Goal: Task Accomplishment & Management: Use online tool/utility

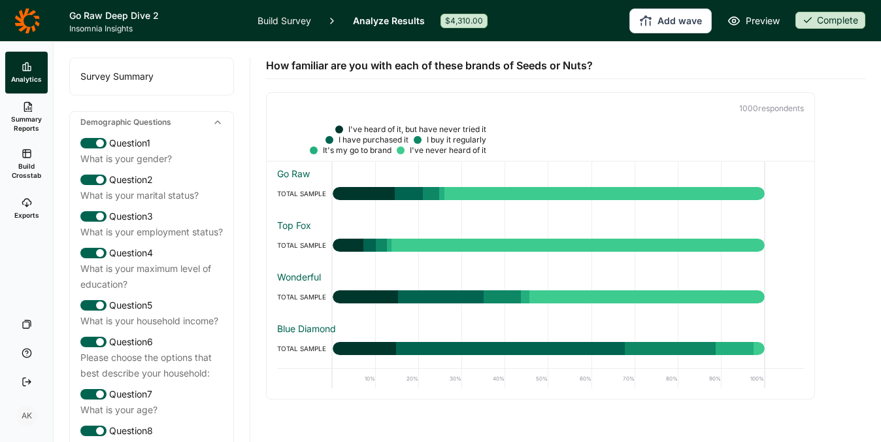
click at [282, 123] on div "1000 respondent s" at bounding box center [541, 108] width 548 height 31
click at [376, 14] on link "Analyze Results" at bounding box center [389, 20] width 72 height 41
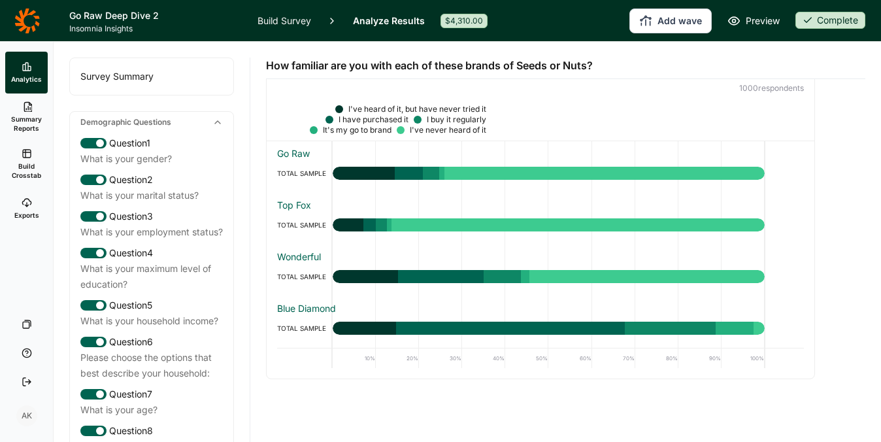
click at [33, 161] on span "Build Crosstab" at bounding box center [26, 170] width 32 height 18
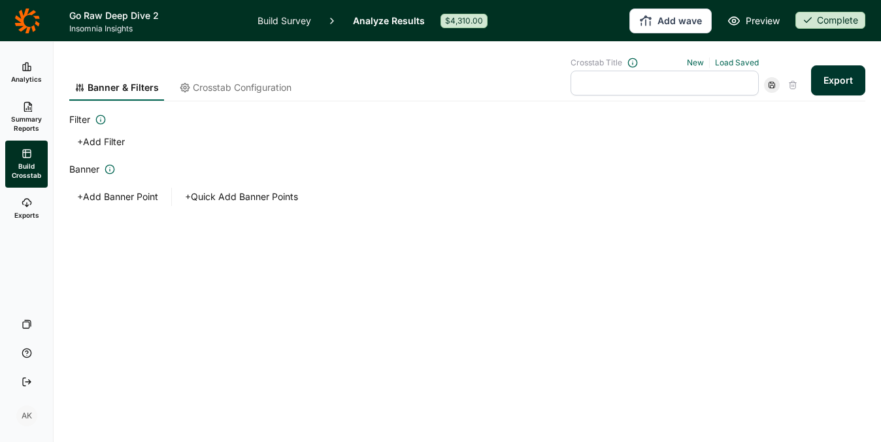
click at [143, 191] on button "+ Add Banner Point" at bounding box center [117, 197] width 97 height 18
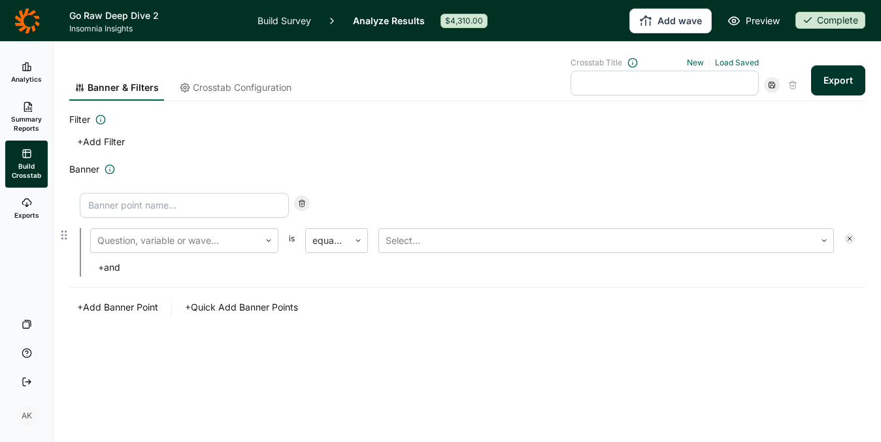
click at [238, 201] on input at bounding box center [184, 205] width 209 height 25
type input "Go Raw Users"
click at [201, 244] on div at bounding box center [175, 240] width 156 height 18
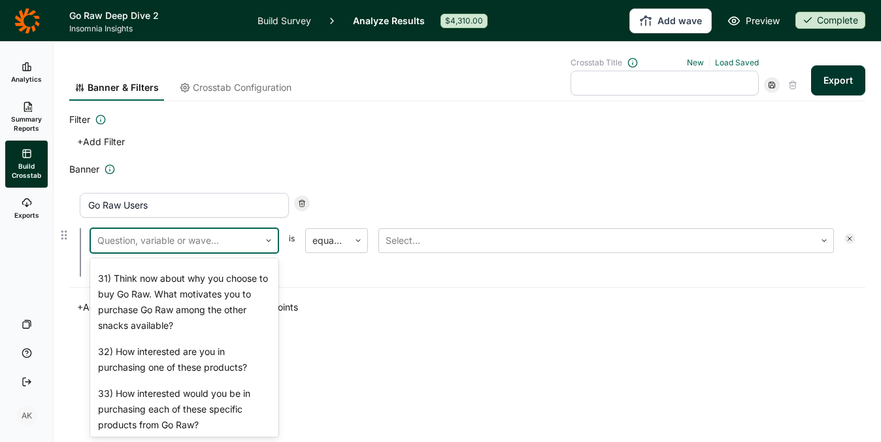
scroll to position [1688, 0]
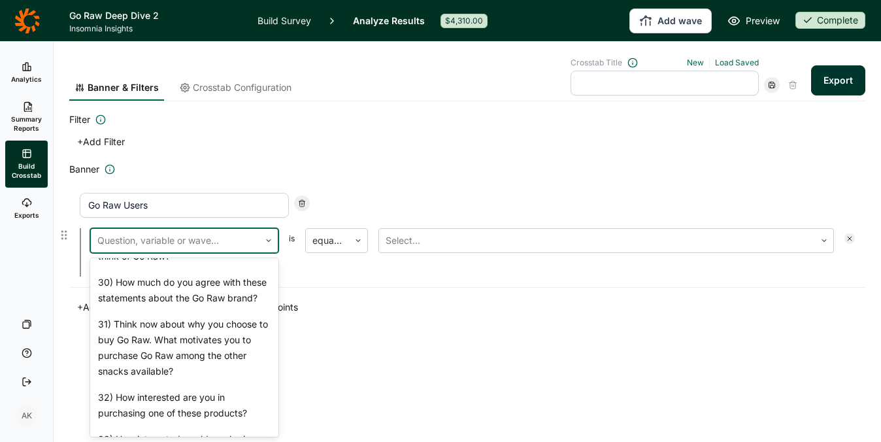
click at [190, 212] on div "28) How familiar are you with each of these brands of Seeds or Nuts?" at bounding box center [184, 191] width 188 height 42
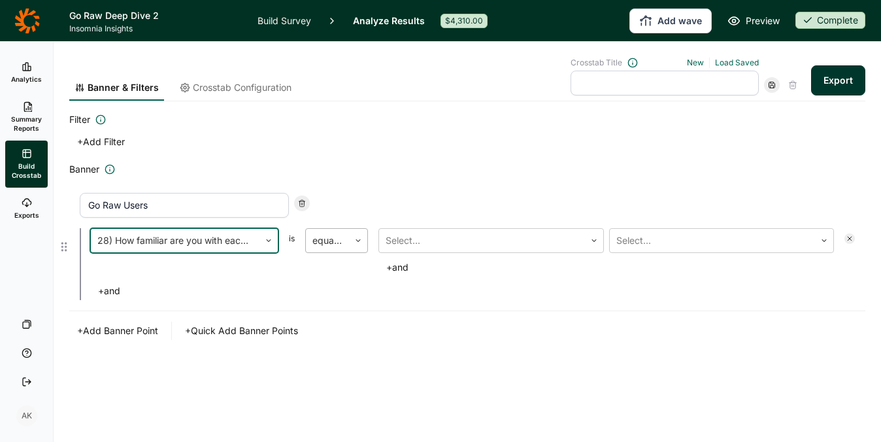
click at [336, 235] on div at bounding box center [327, 240] width 30 height 18
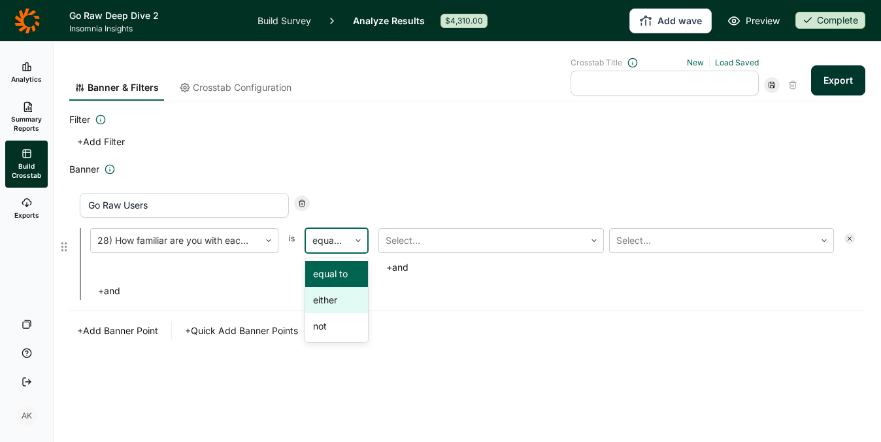
click at [335, 297] on div "either" at bounding box center [336, 300] width 63 height 26
click at [482, 233] on div at bounding box center [481, 240] width 193 height 18
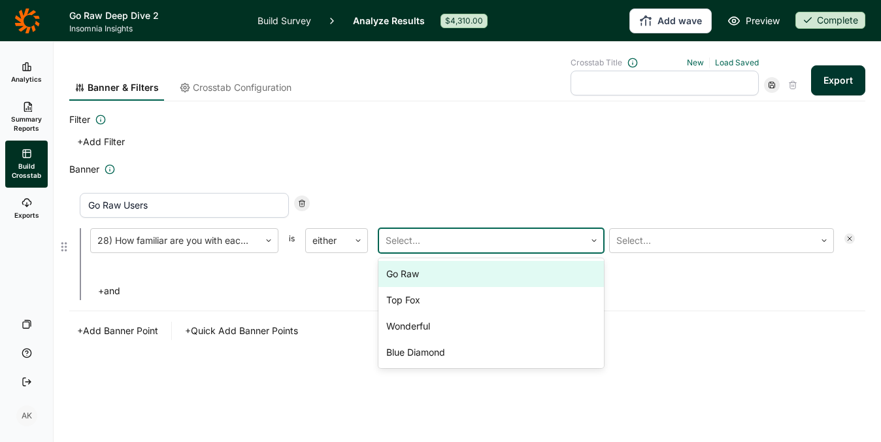
click at [491, 275] on div "Go Raw" at bounding box center [490, 274] width 225 height 26
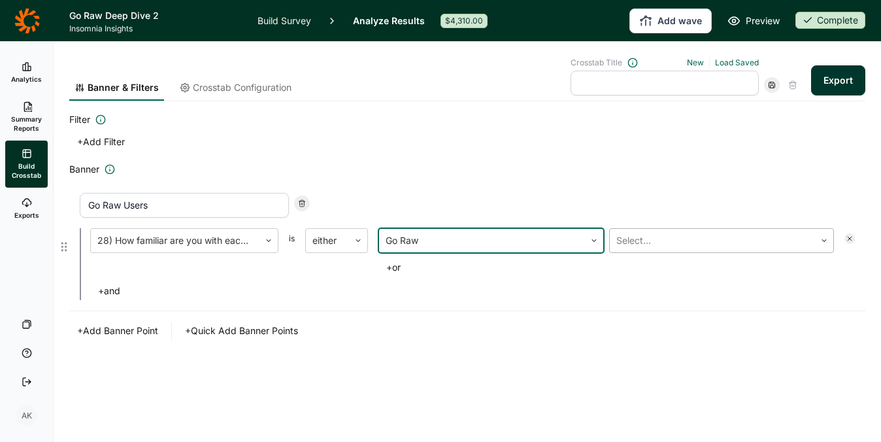
click at [675, 235] on div at bounding box center [712, 240] width 193 height 18
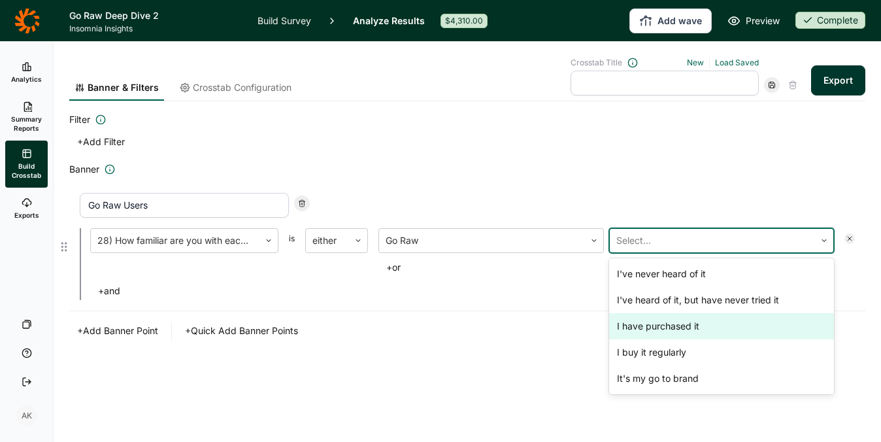
click at [685, 325] on div "I have purchased it" at bounding box center [721, 326] width 225 height 26
click at [685, 325] on div "I buy it regularly" at bounding box center [721, 326] width 225 height 26
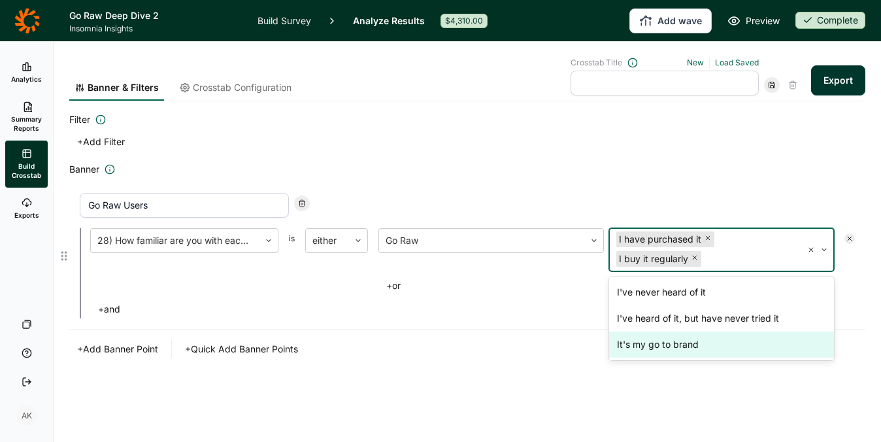
click at [683, 340] on div "It's my go to brand" at bounding box center [721, 344] width 225 height 26
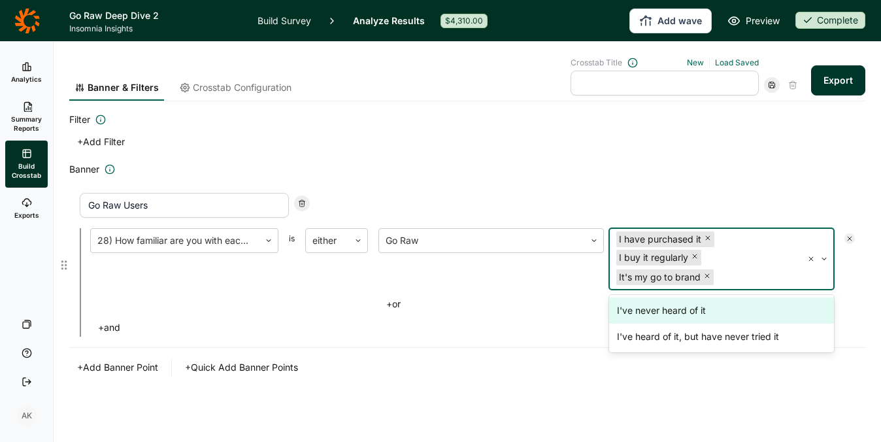
click at [674, 185] on div "Go Raw Users 28) How familiar are you with each of these brands of Seeds or Nut…" at bounding box center [467, 264] width 796 height 165
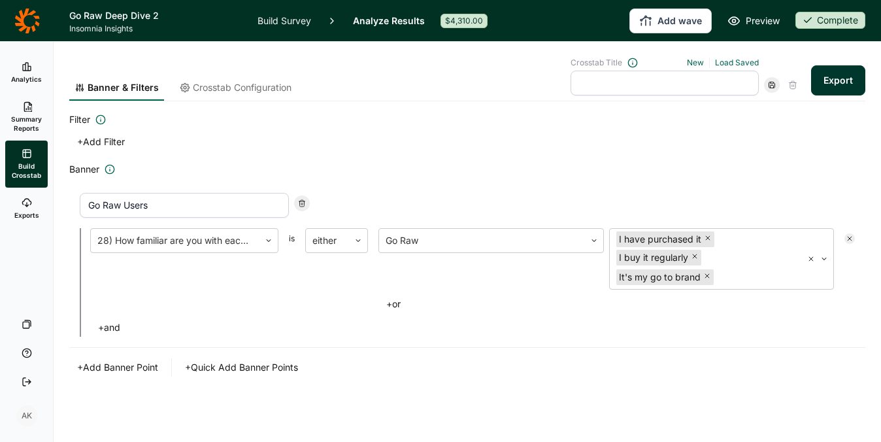
click at [123, 368] on button "+ Add Banner Point" at bounding box center [117, 367] width 97 height 18
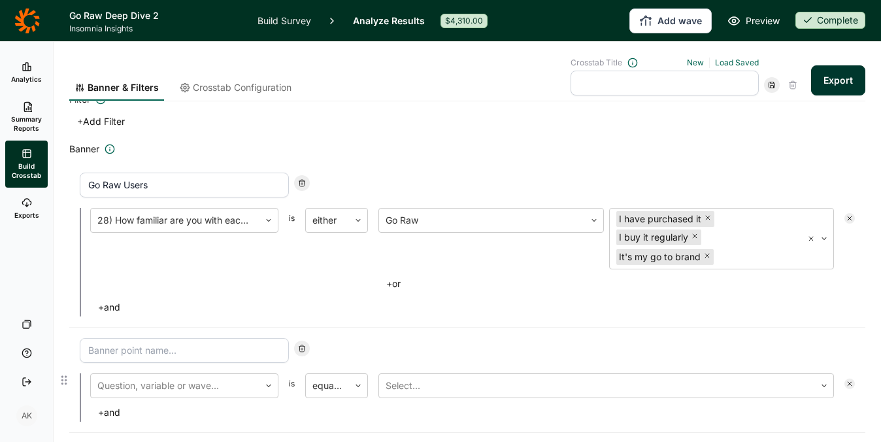
scroll to position [22, 0]
click at [169, 355] on input at bounding box center [184, 348] width 209 height 25
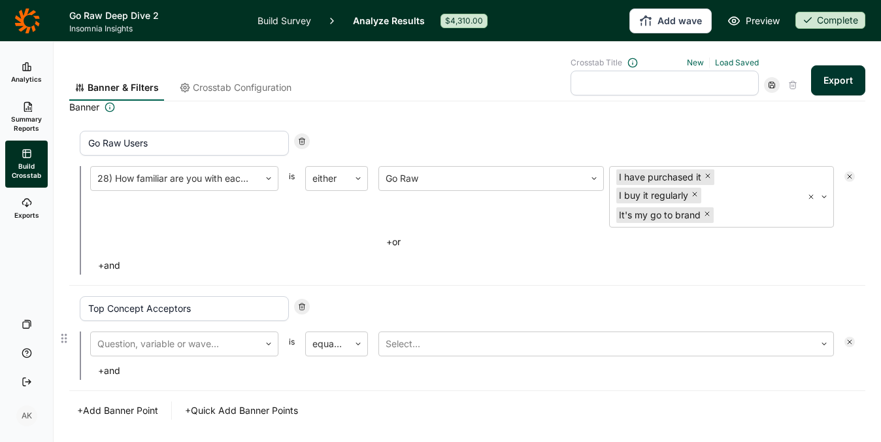
scroll to position [63, 0]
type input "Top Concept Acceptors"
click at [199, 342] on div at bounding box center [175, 342] width 156 height 18
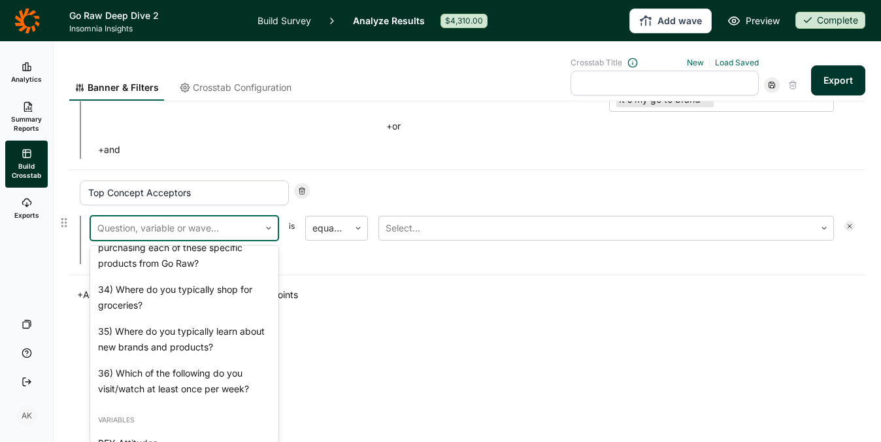
scroll to position [1882, 0]
click at [167, 220] on div "32) How interested are you in purchasing one of these products?" at bounding box center [184, 199] width 188 height 42
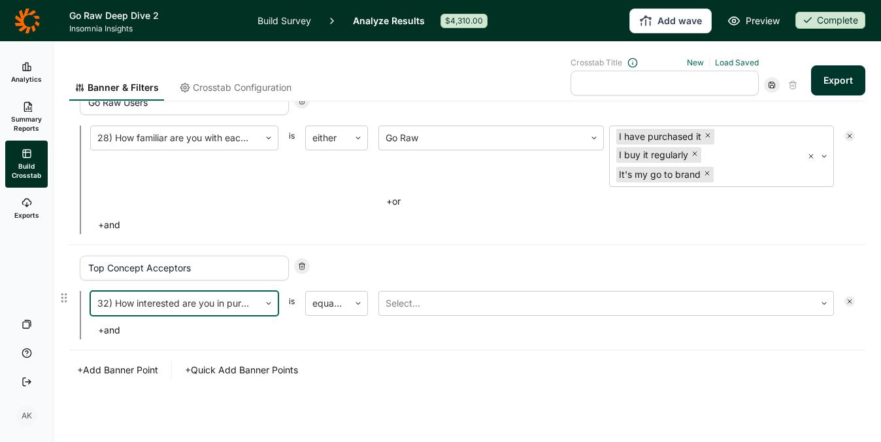
scroll to position [103, 0]
click at [327, 301] on div at bounding box center [327, 303] width 30 height 18
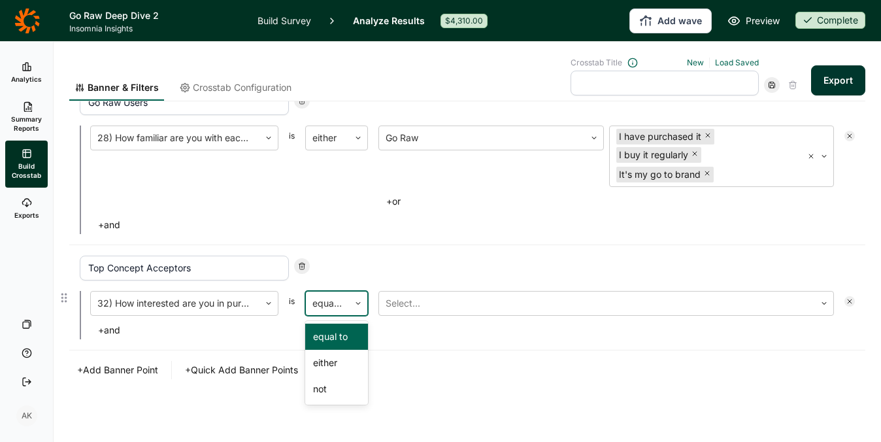
click at [335, 336] on div "equal to" at bounding box center [336, 336] width 63 height 26
click at [414, 305] on div at bounding box center [596, 303] width 423 height 18
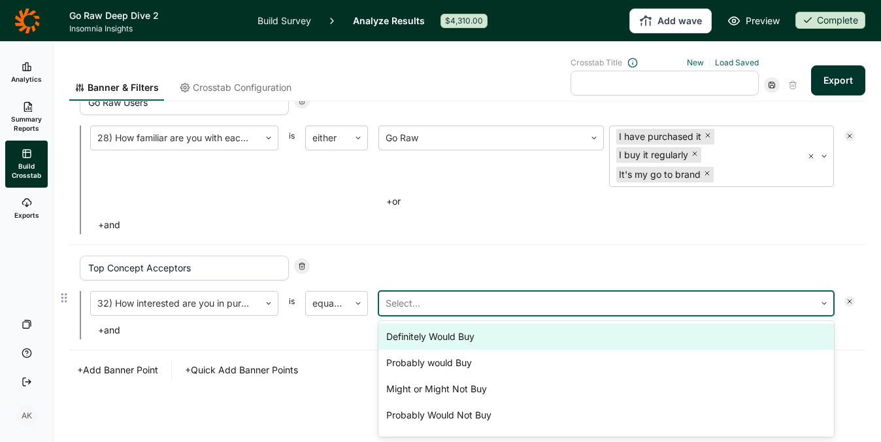
click at [418, 338] on div "Definitely Would Buy" at bounding box center [605, 336] width 455 height 26
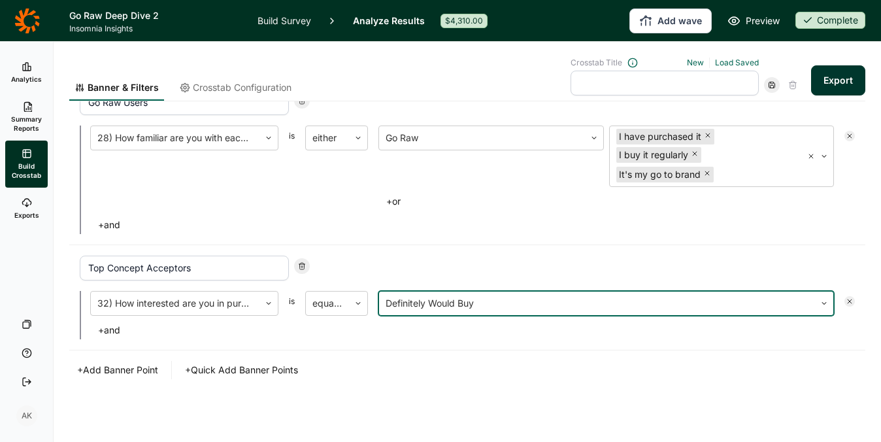
click at [414, 372] on div "+ Add Banner Point + Quick Add Banner Points" at bounding box center [467, 370] width 796 height 18
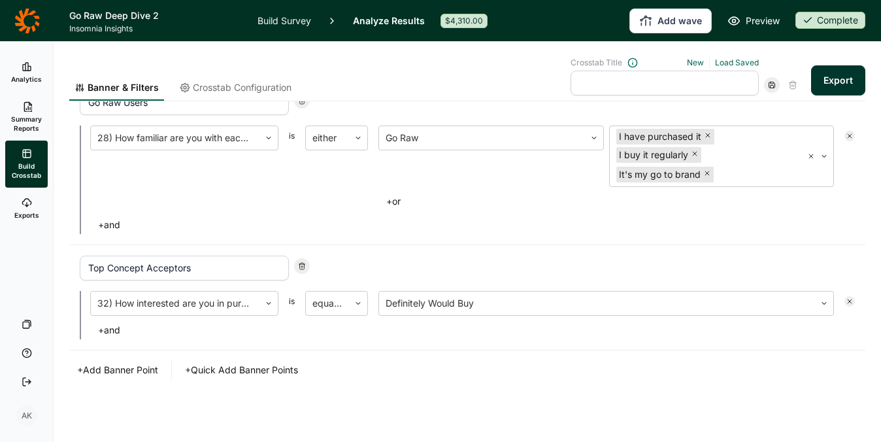
click at [418, 372] on div "+ Add Banner Point + Quick Add Banner Points" at bounding box center [467, 370] width 796 height 18
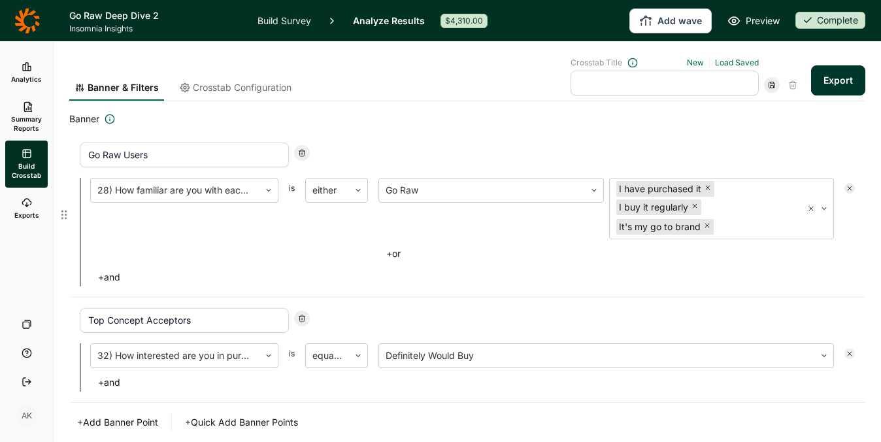
scroll to position [20, 0]
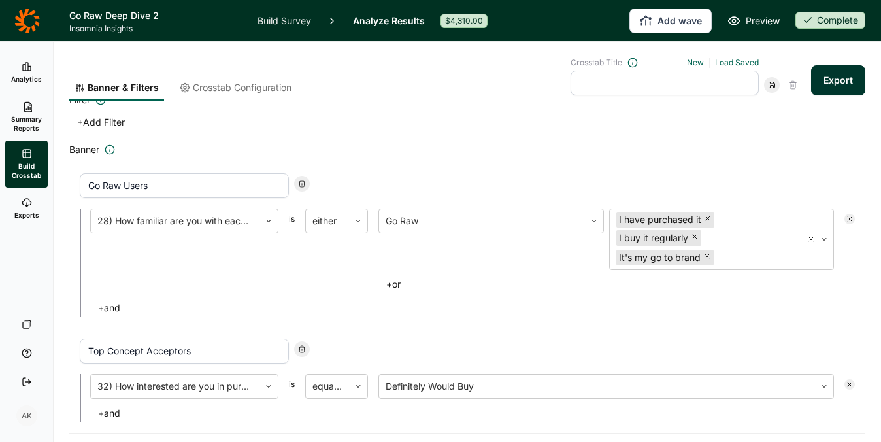
click at [252, 90] on span "Crosstab Configuration" at bounding box center [242, 87] width 99 height 13
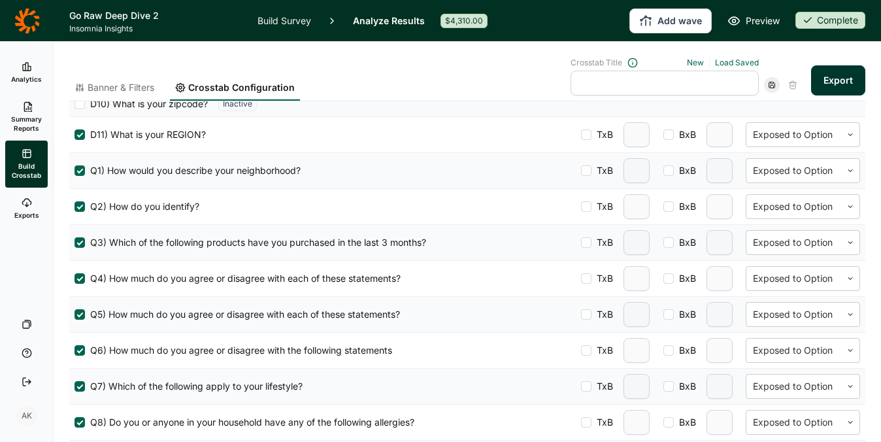
scroll to position [433, 0]
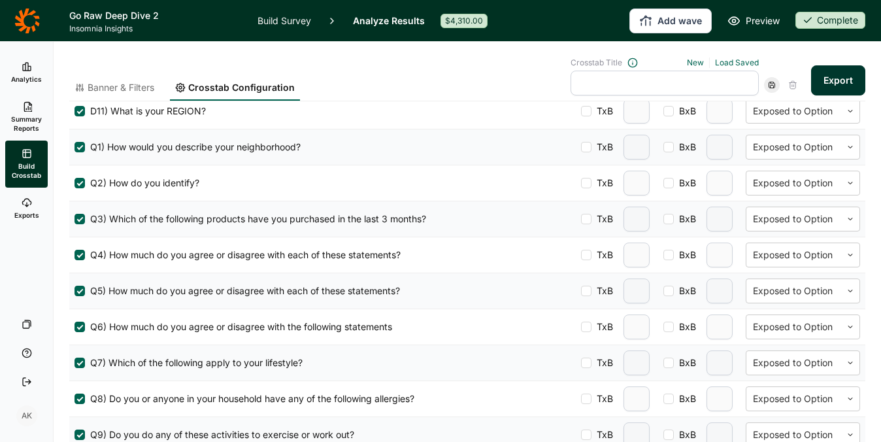
click at [84, 177] on label "Q2) How do you identify?" at bounding box center [136, 182] width 125 height 13
click at [74, 183] on input "Q2) How do you identify?" at bounding box center [74, 183] width 0 height 0
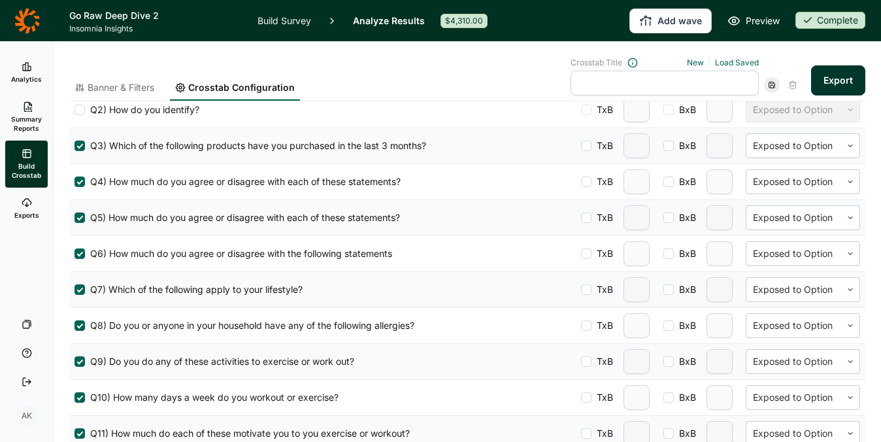
scroll to position [506, 0]
click at [581, 182] on div at bounding box center [586, 181] width 10 height 10
click at [581, 182] on input "TxB" at bounding box center [581, 182] width 0 height 0
type input "2"
click at [581, 217] on div at bounding box center [586, 217] width 10 height 10
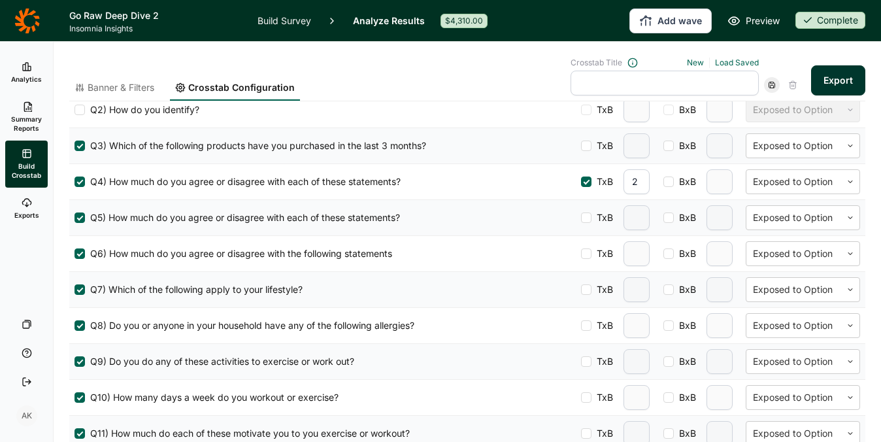
click at [581, 218] on input "TxB" at bounding box center [581, 218] width 0 height 0
type input "2"
click at [581, 253] on div at bounding box center [586, 253] width 10 height 10
click at [581, 254] on input "TxB" at bounding box center [581, 254] width 0 height 0
type input "2"
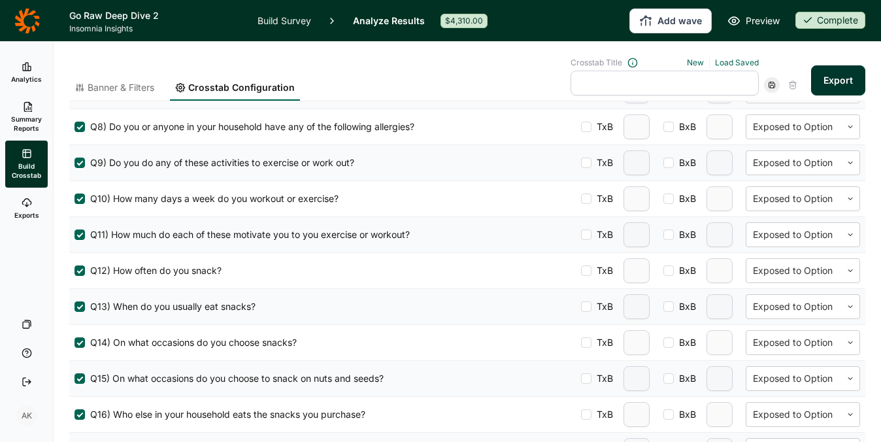
scroll to position [741, 0]
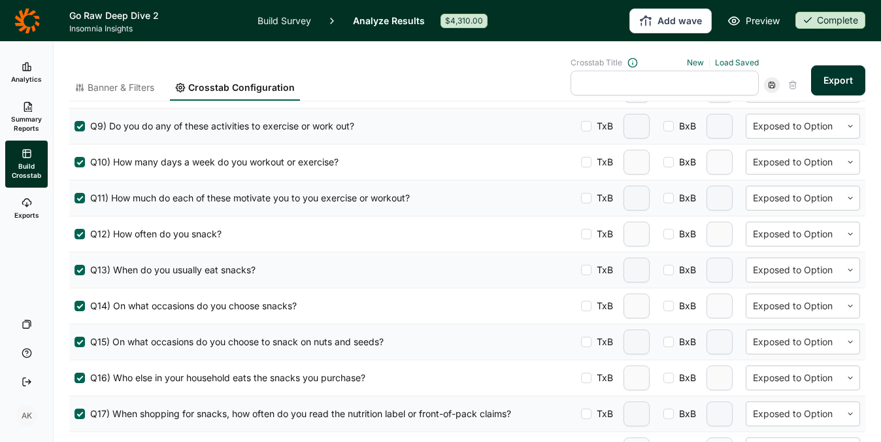
click at [568, 193] on div "Q11) How much do each of these motivate you to you exercise or workout? TxB BxB…" at bounding box center [467, 197] width 796 height 35
click at [581, 201] on div at bounding box center [586, 198] width 10 height 10
click at [581, 198] on input "TxB" at bounding box center [581, 198] width 0 height 0
type input "2"
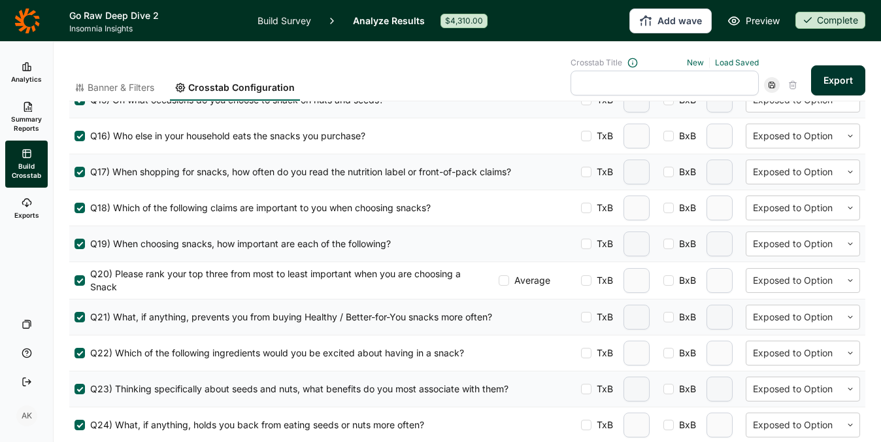
scroll to position [985, 0]
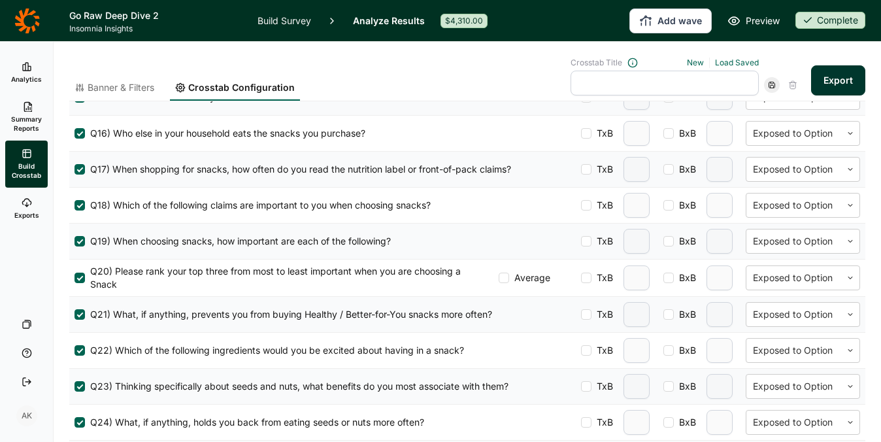
click at [591, 165] on span "TxB" at bounding box center [602, 169] width 22 height 13
click at [581, 169] on input "TxB" at bounding box center [581, 169] width 0 height 0
type input "2"
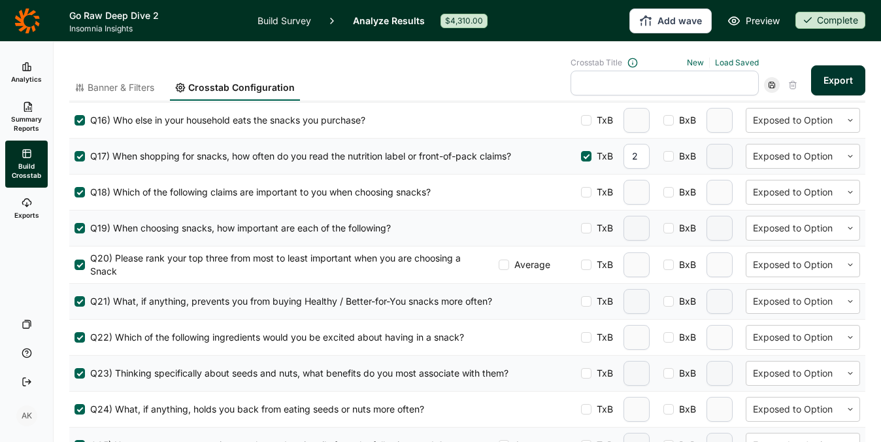
scroll to position [1034, 0]
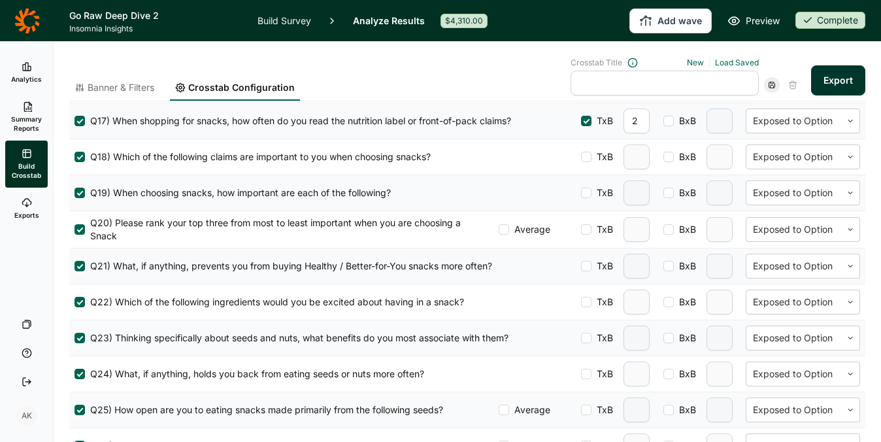
click at [581, 194] on div at bounding box center [586, 193] width 10 height 10
click at [581, 193] on input "TxB" at bounding box center [581, 193] width 0 height 0
type input "2"
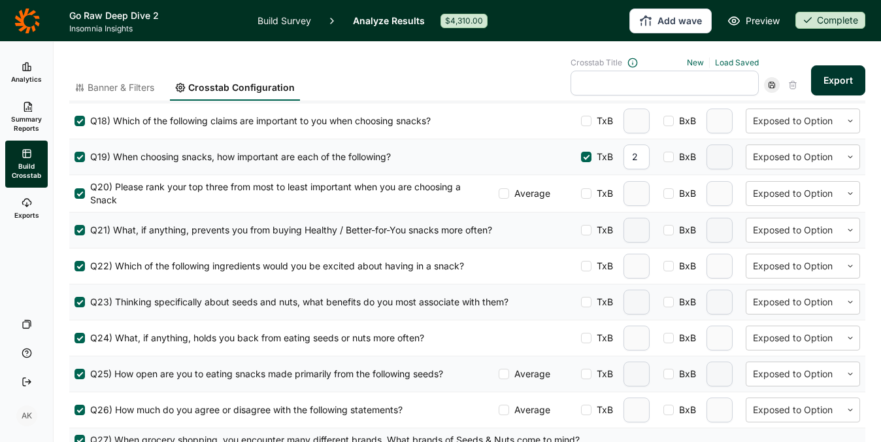
scroll to position [1072, 0]
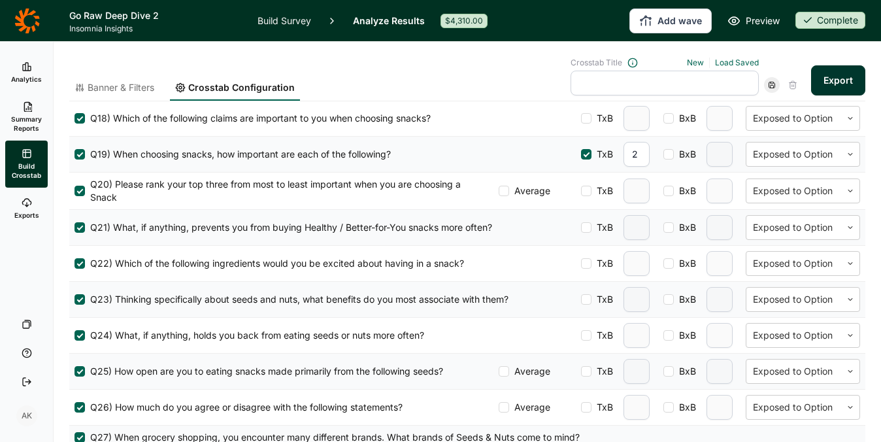
click at [581, 193] on div at bounding box center [586, 191] width 10 height 10
click at [581, 191] on input "TxB" at bounding box center [581, 191] width 0 height 0
drag, startPoint x: 634, startPoint y: 193, endPoint x: 606, endPoint y: 189, distance: 28.5
click at [606, 189] on div "TxB 2" at bounding box center [617, 190] width 72 height 25
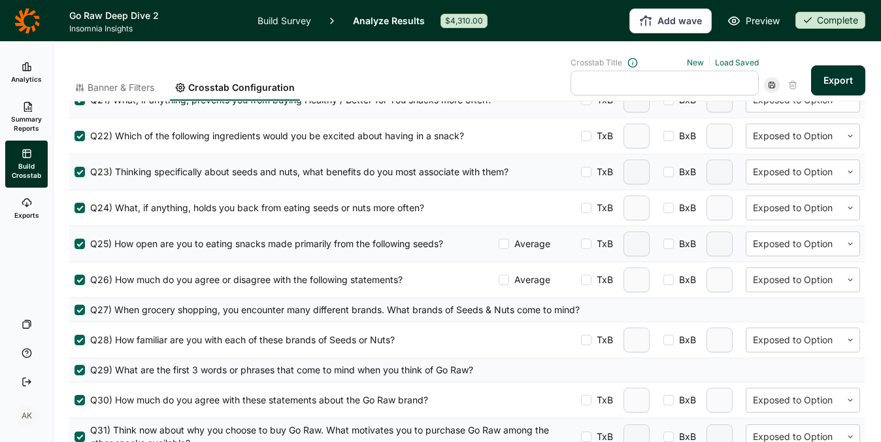
scroll to position [1202, 0]
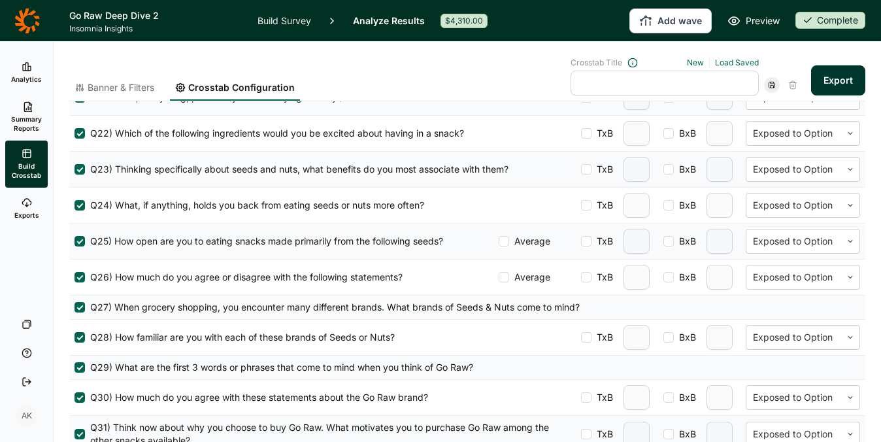
type input "3"
click at [581, 240] on div at bounding box center [586, 241] width 10 height 10
click at [581, 241] on input "TxB" at bounding box center [581, 241] width 0 height 0
type input "2"
click at [581, 270] on label "TxB" at bounding box center [597, 276] width 32 height 13
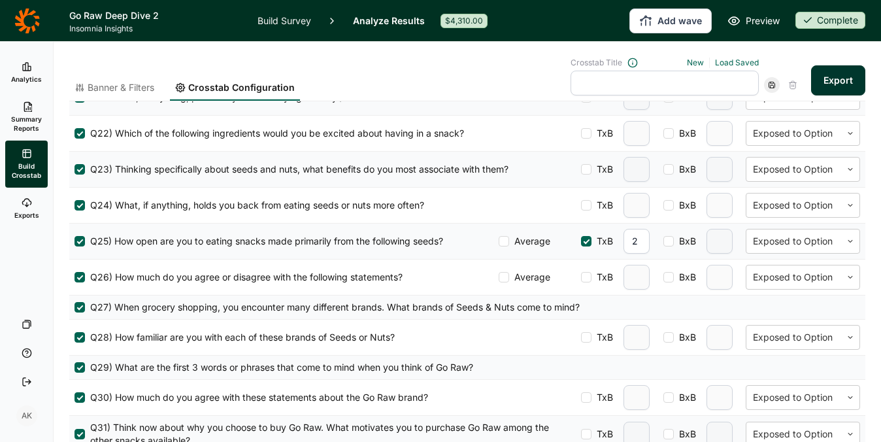
click at [581, 277] on input "TxB" at bounding box center [581, 277] width 0 height 0
type input "2"
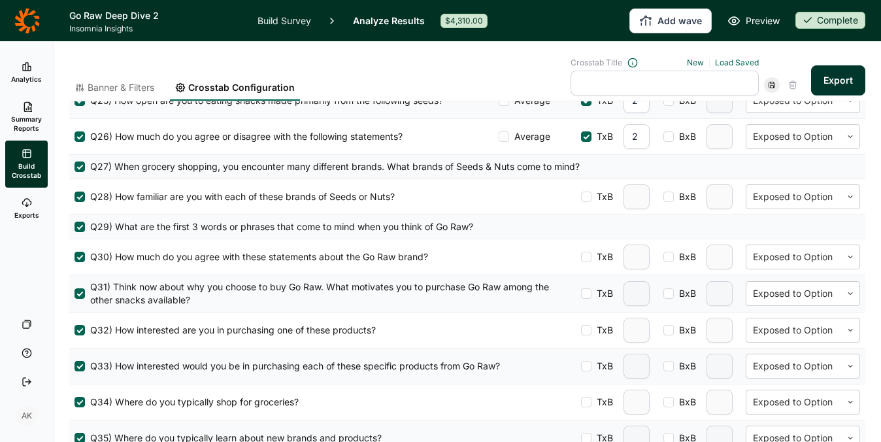
scroll to position [1343, 0]
click at [581, 257] on div at bounding box center [586, 256] width 10 height 10
click at [581, 256] on input "TxB" at bounding box center [581, 256] width 0 height 0
type input "2"
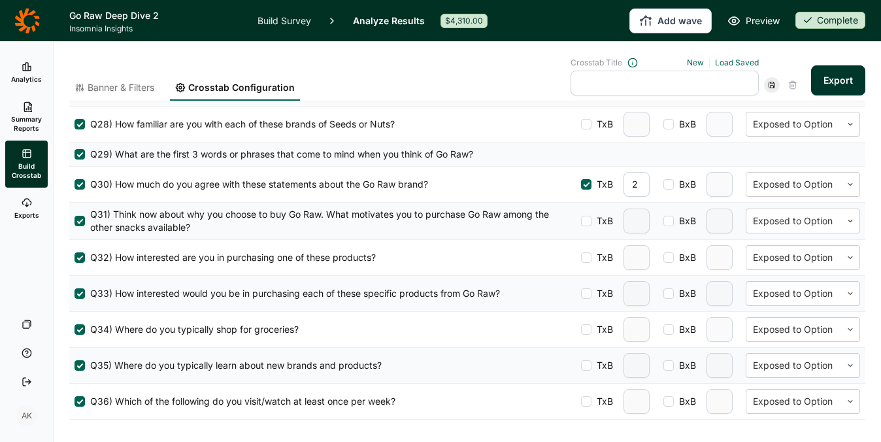
scroll to position [1418, 0]
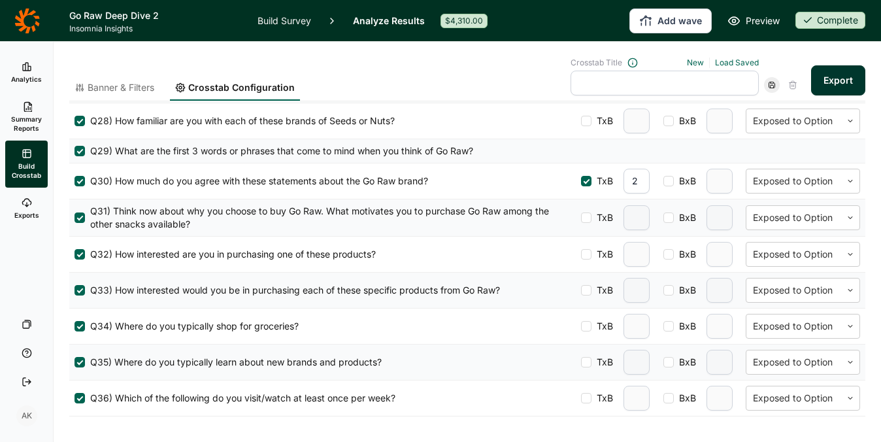
click at [581, 252] on div at bounding box center [586, 254] width 10 height 10
click at [581, 254] on input "TxB" at bounding box center [581, 254] width 0 height 0
type input "2"
click at [581, 285] on div at bounding box center [586, 290] width 10 height 10
click at [581, 290] on input "TxB" at bounding box center [581, 290] width 0 height 0
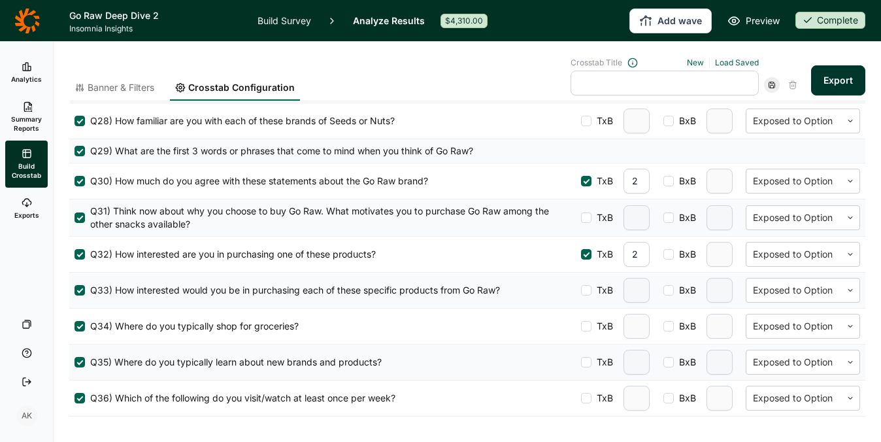
type input "2"
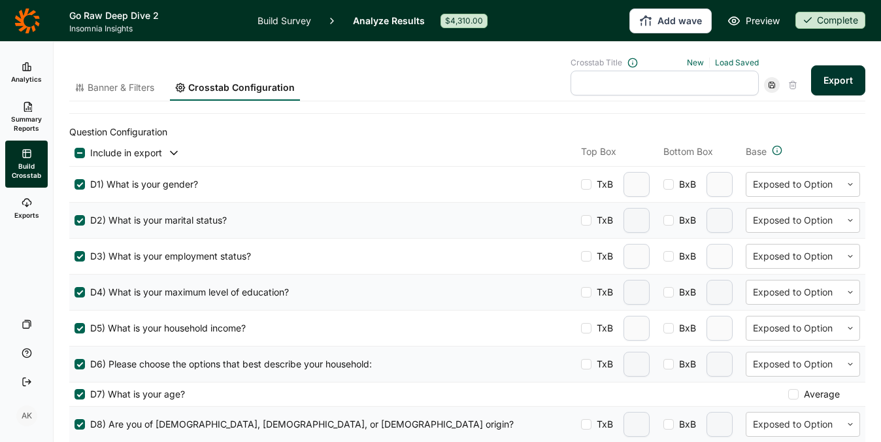
scroll to position [0, 0]
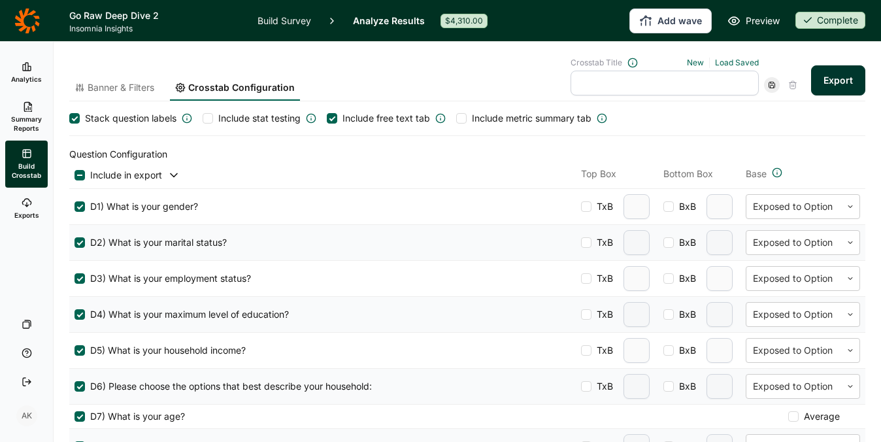
click at [267, 120] on span "Include stat testing" at bounding box center [259, 118] width 82 height 13
click at [203, 118] on input "Include stat testing" at bounding box center [203, 118] width 0 height 0
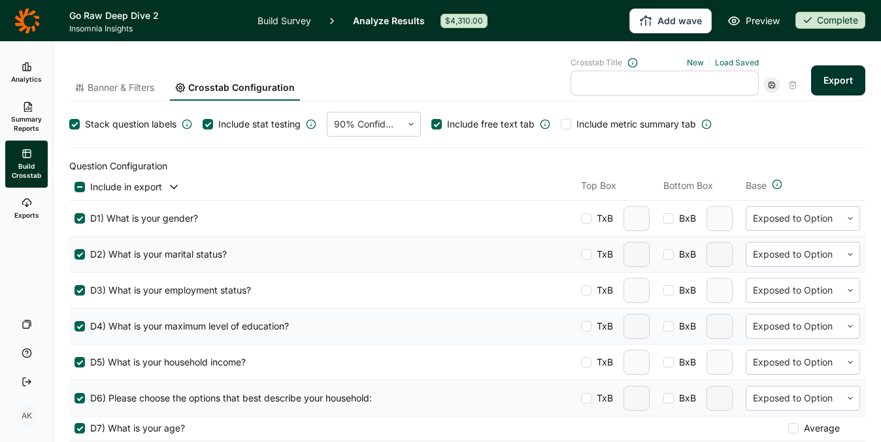
click at [674, 85] on input "text" at bounding box center [664, 83] width 188 height 25
type input "tabs 1"
click at [759, 119] on div "Stack question labels Include stat testing 90% Confidence Include free text tab…" at bounding box center [467, 124] width 796 height 25
click at [769, 84] on use at bounding box center [772, 85] width 6 height 6
click at [834, 77] on button "Export" at bounding box center [838, 80] width 54 height 30
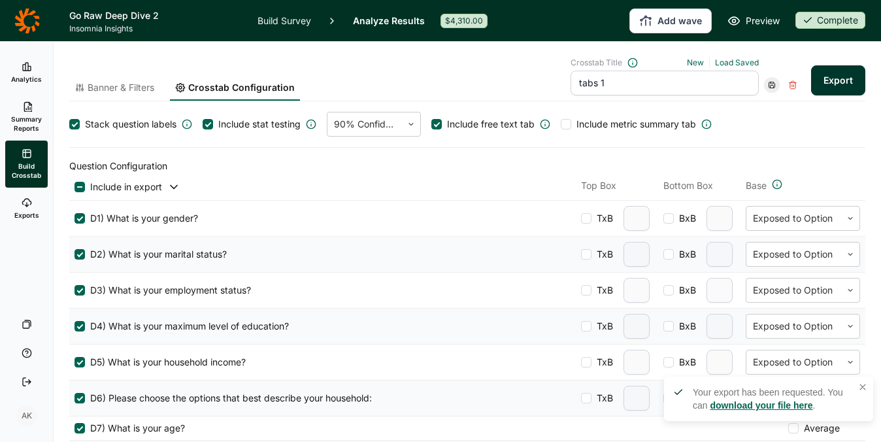
click at [734, 410] on link "download your file here" at bounding box center [761, 405] width 103 height 10
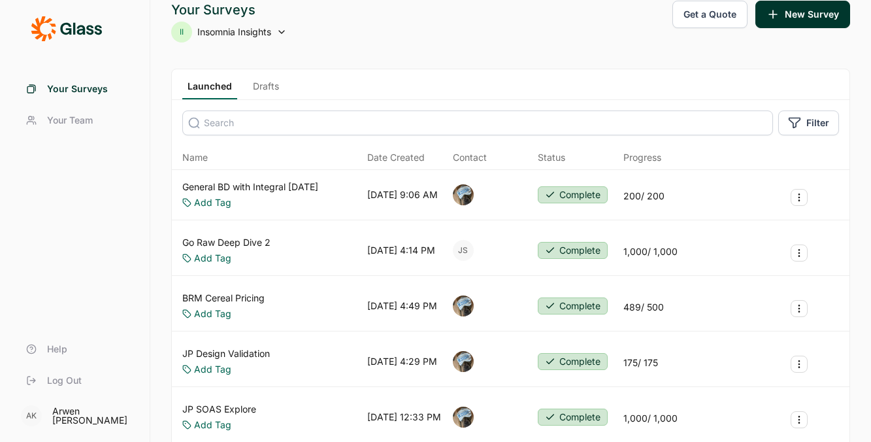
scroll to position [17, 0]
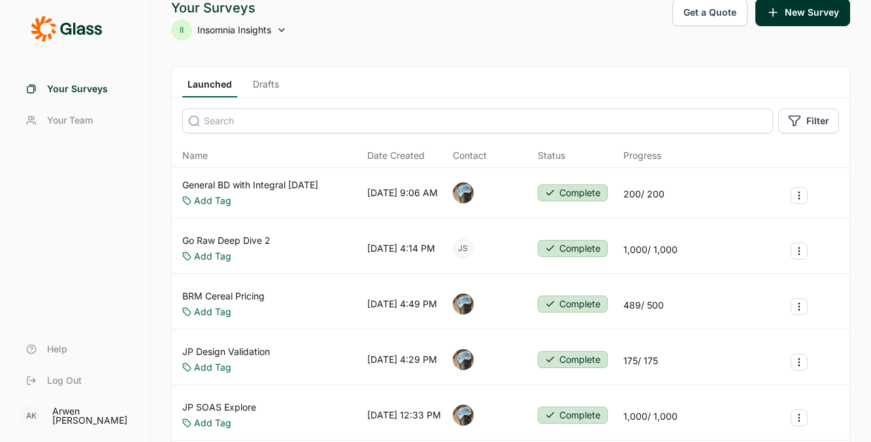
click at [240, 242] on link "Go Raw Deep Dive 2" at bounding box center [226, 240] width 88 height 13
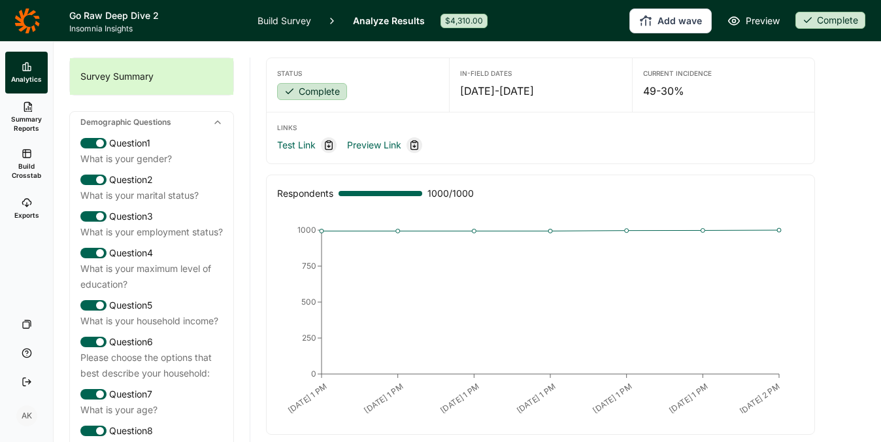
click at [10, 213] on link "Exports" at bounding box center [26, 209] width 42 height 42
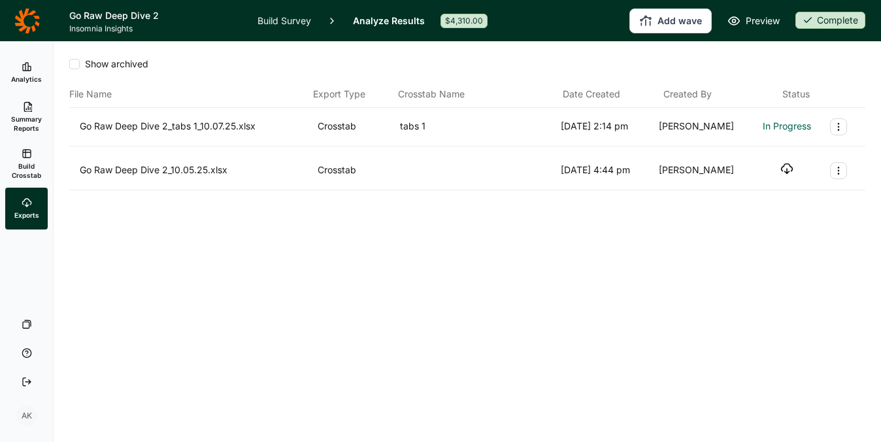
click at [258, 335] on div "Show archived File Name Export Type Crosstab Name Date Created Created By Statu…" at bounding box center [467, 242] width 827 height 400
click at [779, 120] on div "Go Raw Deep Dive 2_tabs 1_10.07.25.xlsx Crosstab tabs 1 [DATE] 2:14 pm [PERSON_…" at bounding box center [467, 126] width 775 height 17
click at [785, 123] on icon "button" at bounding box center [786, 124] width 13 height 13
